Goal: Navigation & Orientation: Find specific page/section

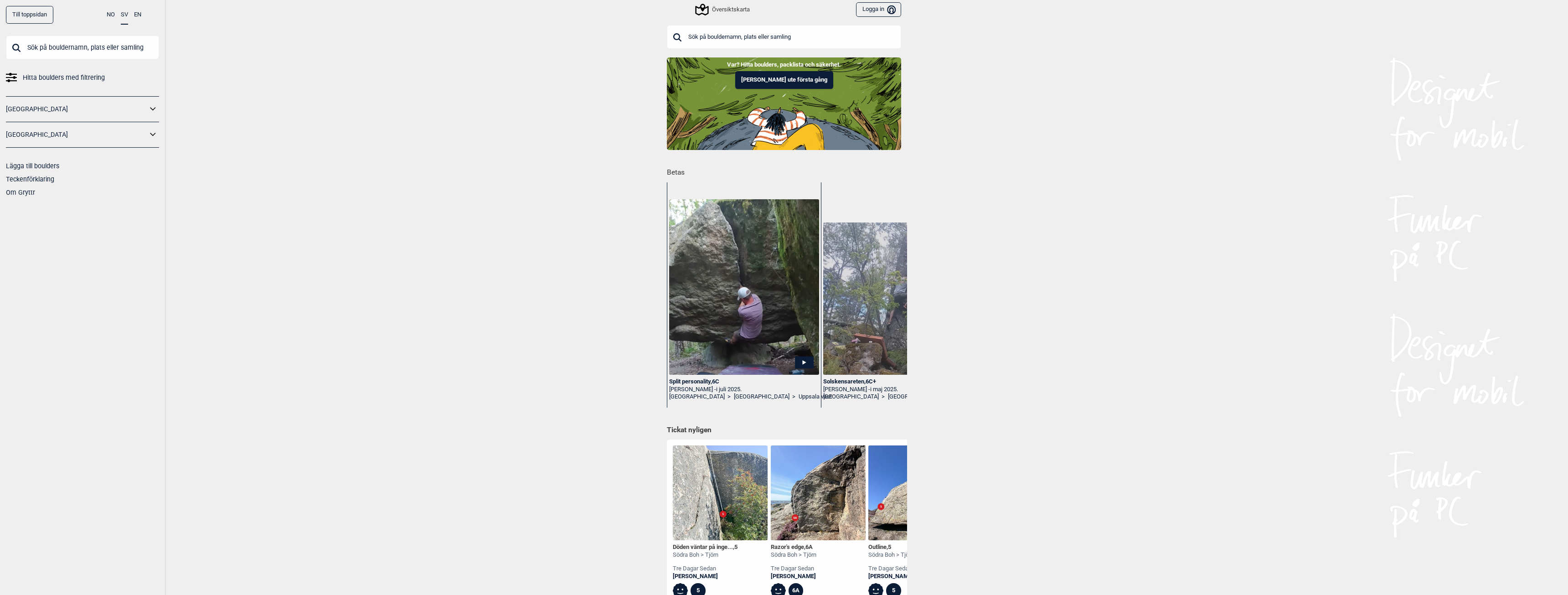
click at [726, 9] on div "Översiktskarta" at bounding box center [723, 9] width 53 height 11
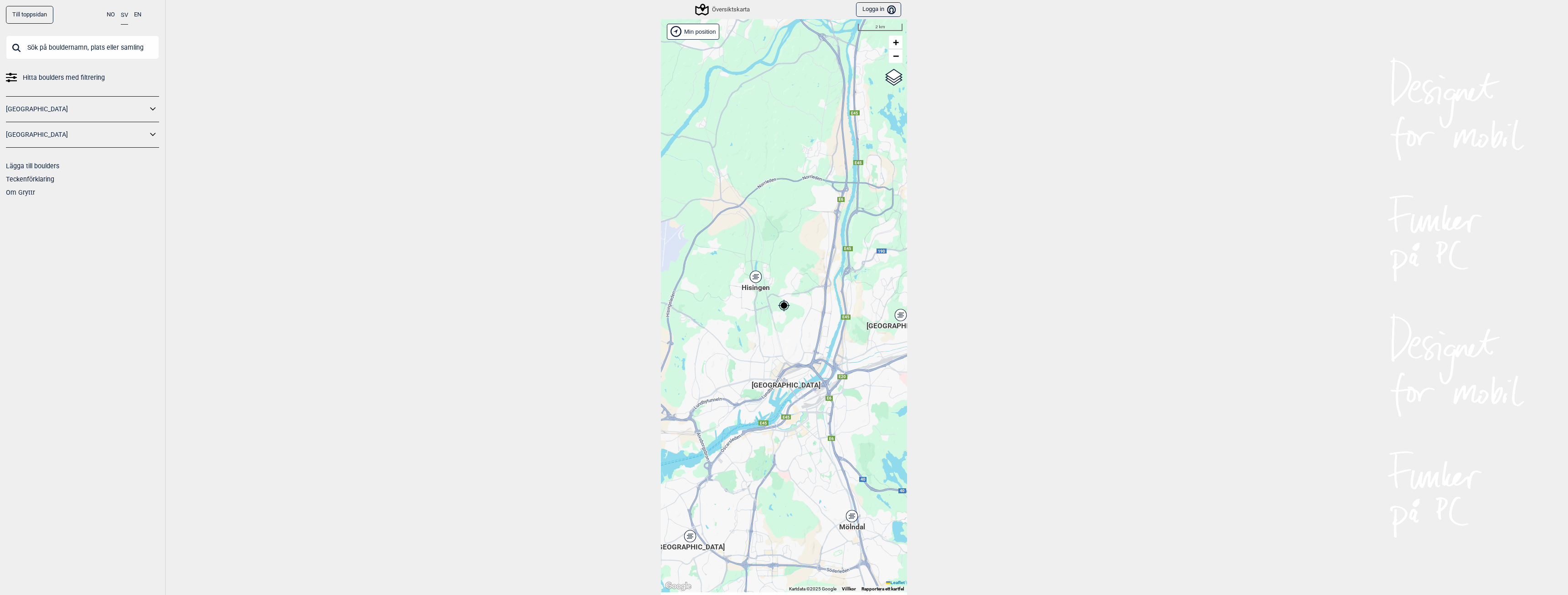
click at [755, 276] on icon at bounding box center [755, 277] width 11 height 12
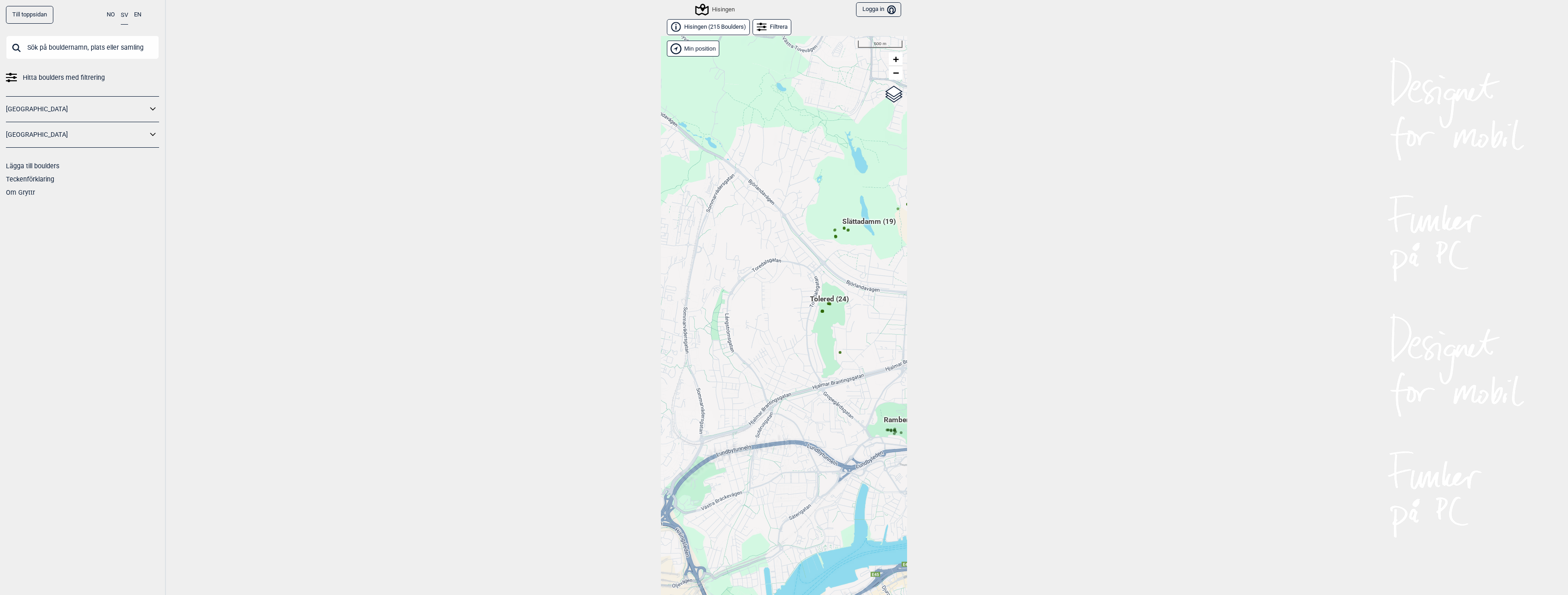
scroll to position [14, 0]
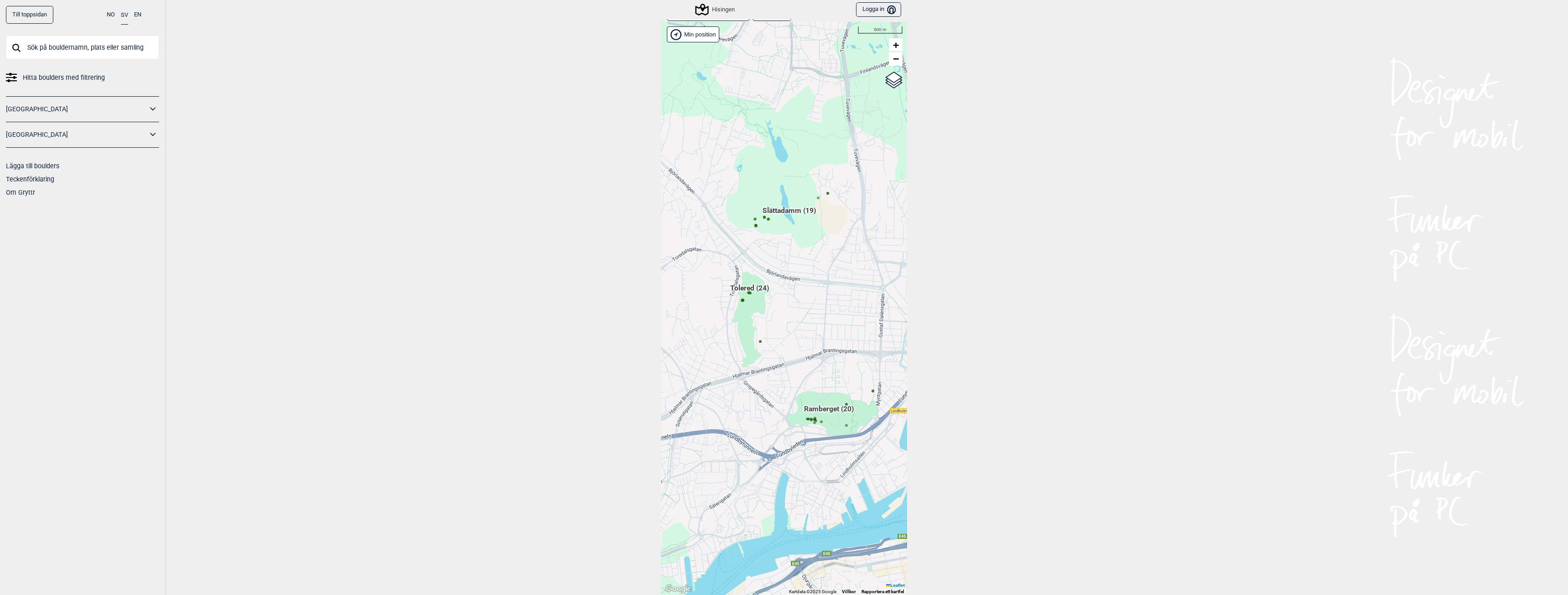
drag, startPoint x: 808, startPoint y: 383, endPoint x: 729, endPoint y: 388, distance: 79.2
click at [729, 388] on div "[PERSON_NAME] posisjon [GEOGRAPHIC_DATA] Stange [GEOGRAPHIC_DATA] syd [GEOGRAPH…" at bounding box center [784, 309] width 246 height 573
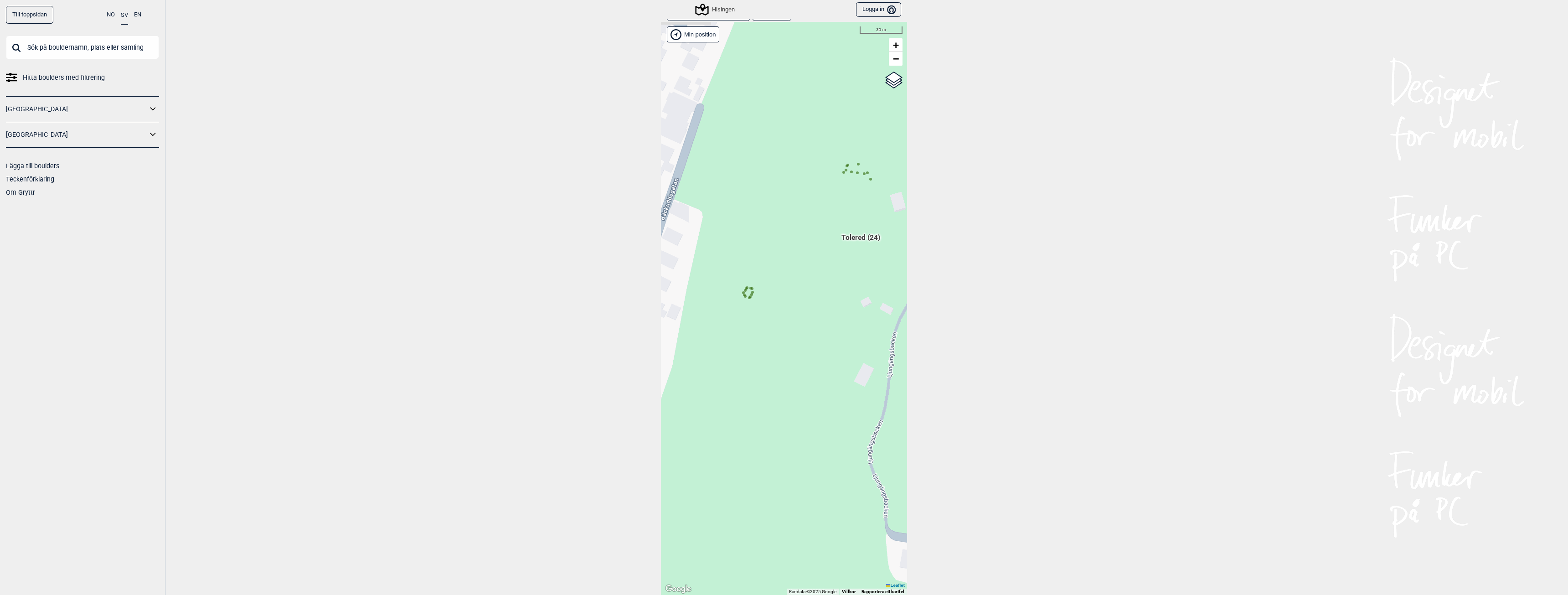
drag, startPoint x: 707, startPoint y: 317, endPoint x: 822, endPoint y: 229, distance: 144.8
click at [822, 229] on div "[PERSON_NAME] posisjon [GEOGRAPHIC_DATA] Stange [GEOGRAPHIC_DATA] syd [GEOGRAPH…" at bounding box center [784, 309] width 246 height 573
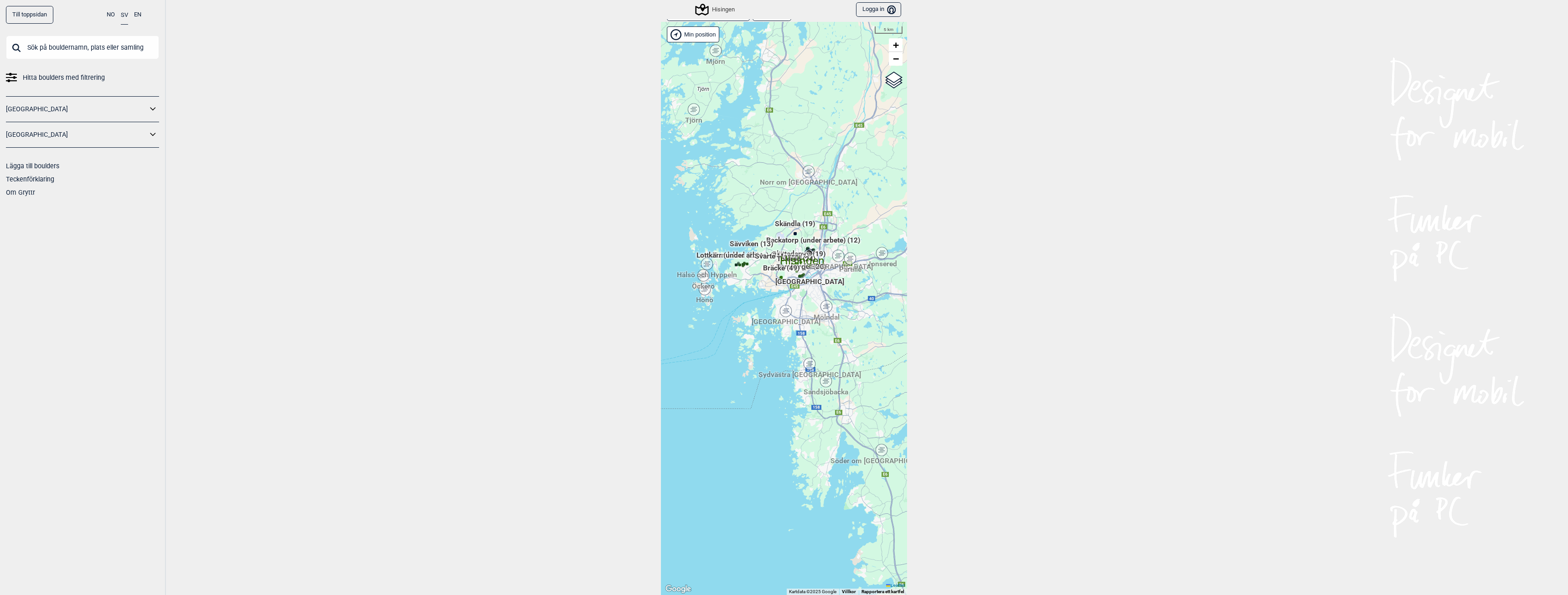
click at [824, 384] on icon at bounding box center [826, 382] width 11 height 12
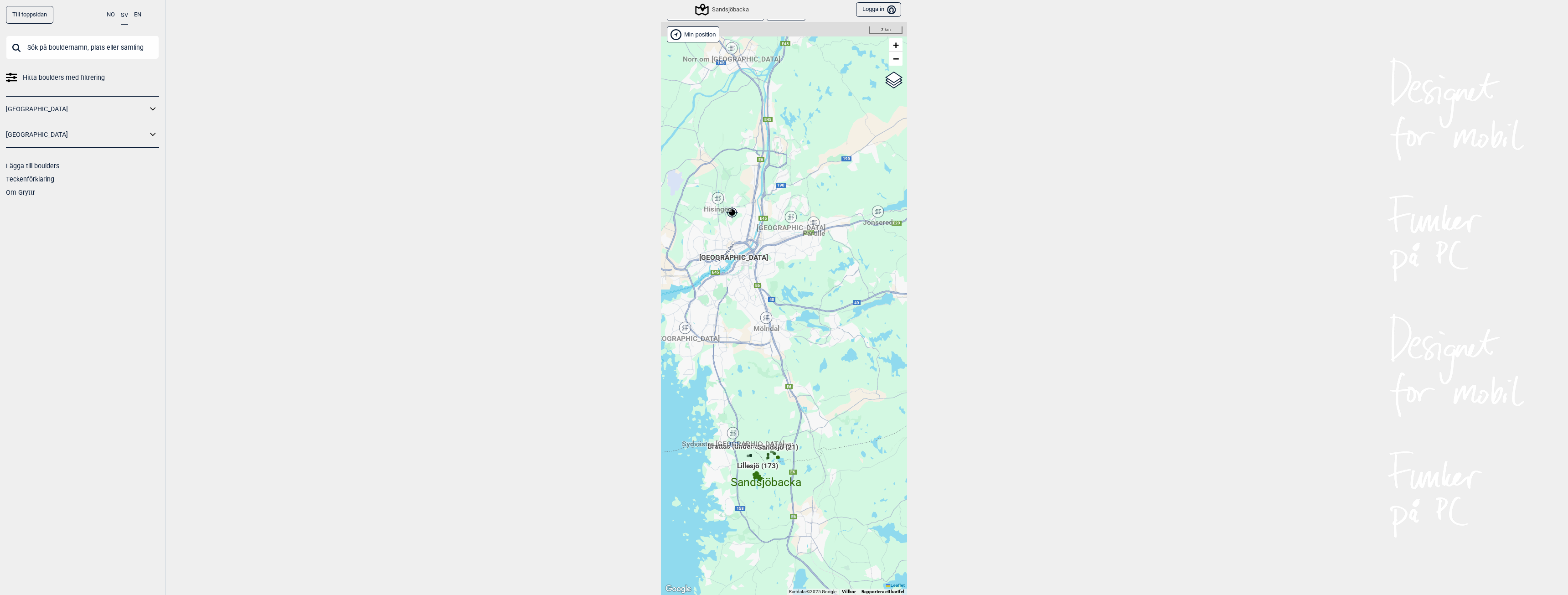
drag, startPoint x: 789, startPoint y: 388, endPoint x: 759, endPoint y: 505, distance: 120.8
click at [760, 506] on div "[PERSON_NAME] posisjon [GEOGRAPHIC_DATA] Stange [GEOGRAPHIC_DATA] syd [GEOGRAPH…" at bounding box center [784, 309] width 246 height 573
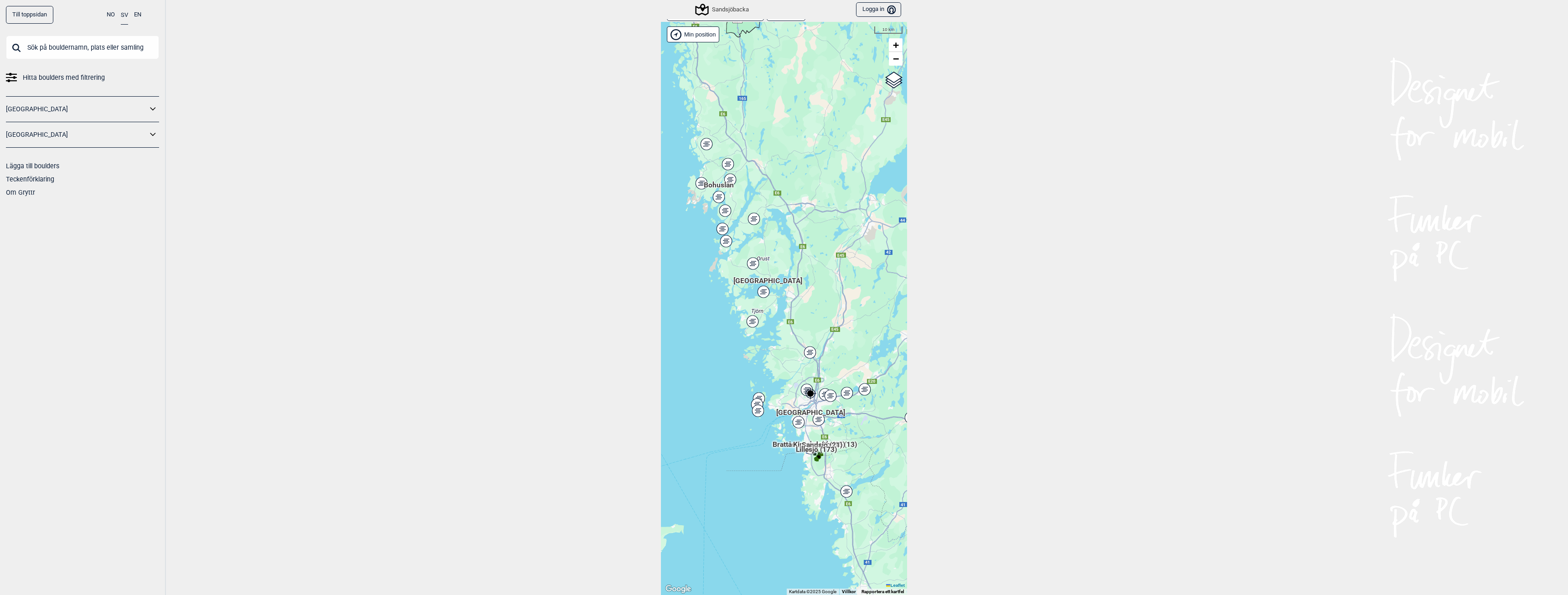
drag, startPoint x: 754, startPoint y: 264, endPoint x: 808, endPoint y: 316, distance: 75.0
click at [808, 316] on div "[PERSON_NAME] posisjon [GEOGRAPHIC_DATA] Stange [GEOGRAPHIC_DATA] syd [GEOGRAPH…" at bounding box center [784, 309] width 246 height 573
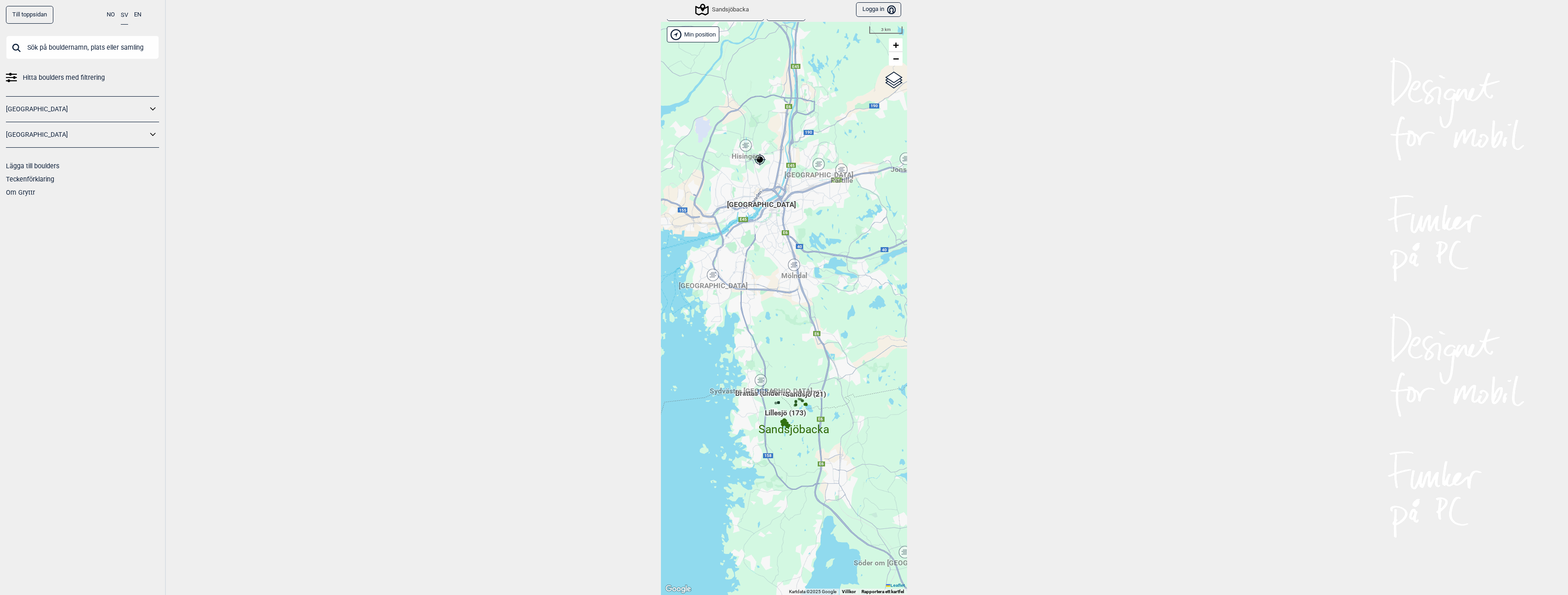
drag, startPoint x: 729, startPoint y: 532, endPoint x: 721, endPoint y: 438, distance: 94.3
click at [720, 438] on div "[PERSON_NAME] posisjon [GEOGRAPHIC_DATA] Stange [GEOGRAPHIC_DATA] syd [GEOGRAPH…" at bounding box center [784, 309] width 246 height 573
